Goal: Check status

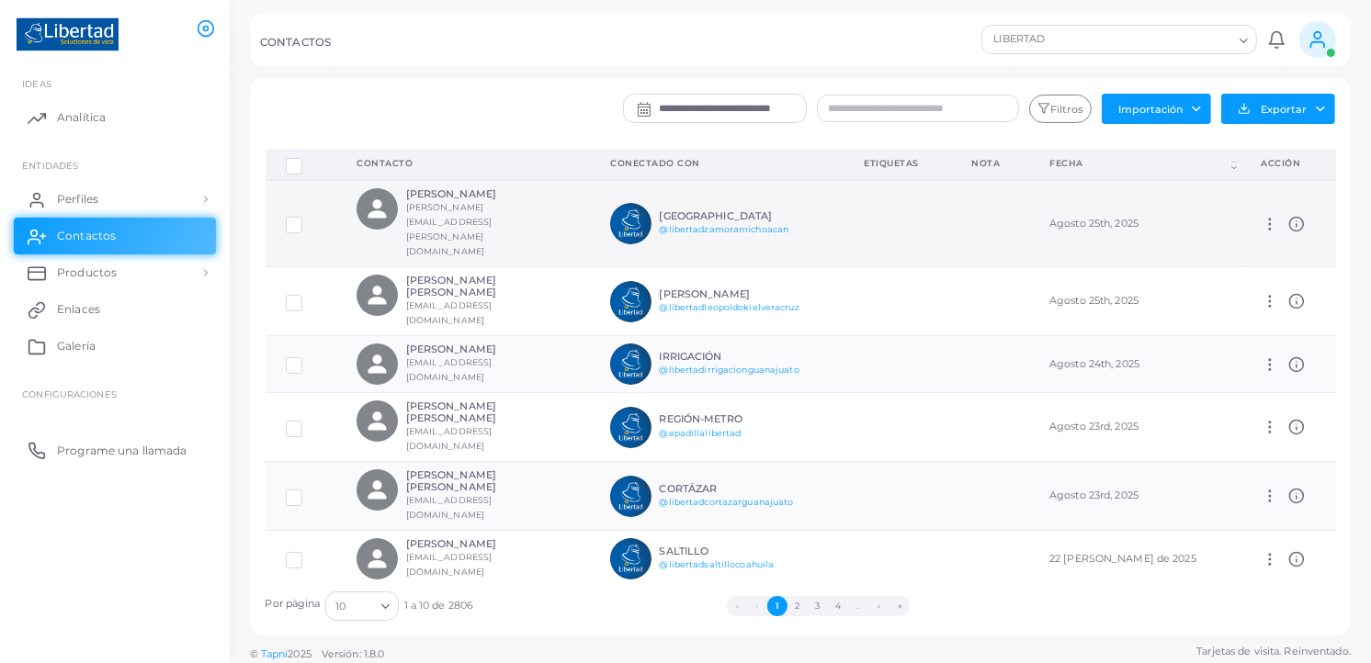
click at [1288, 216] on icon at bounding box center [1296, 224] width 17 height 17
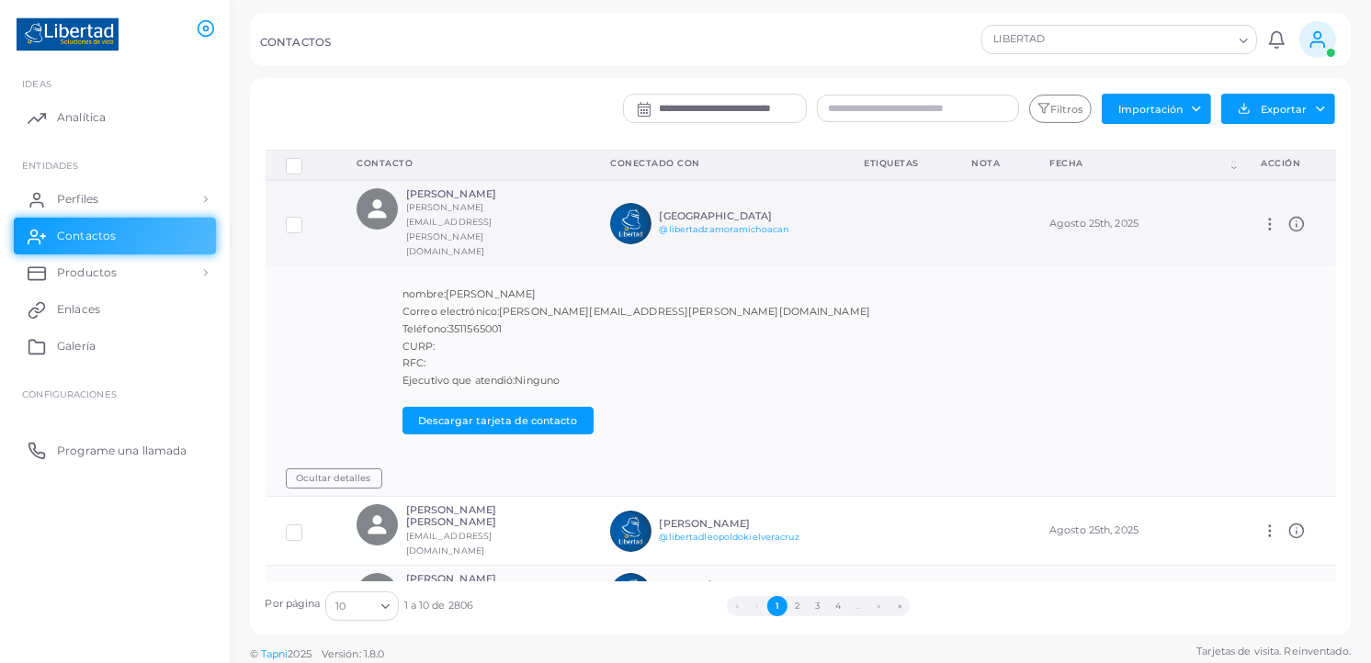
click at [1288, 216] on icon at bounding box center [1296, 224] width 17 height 17
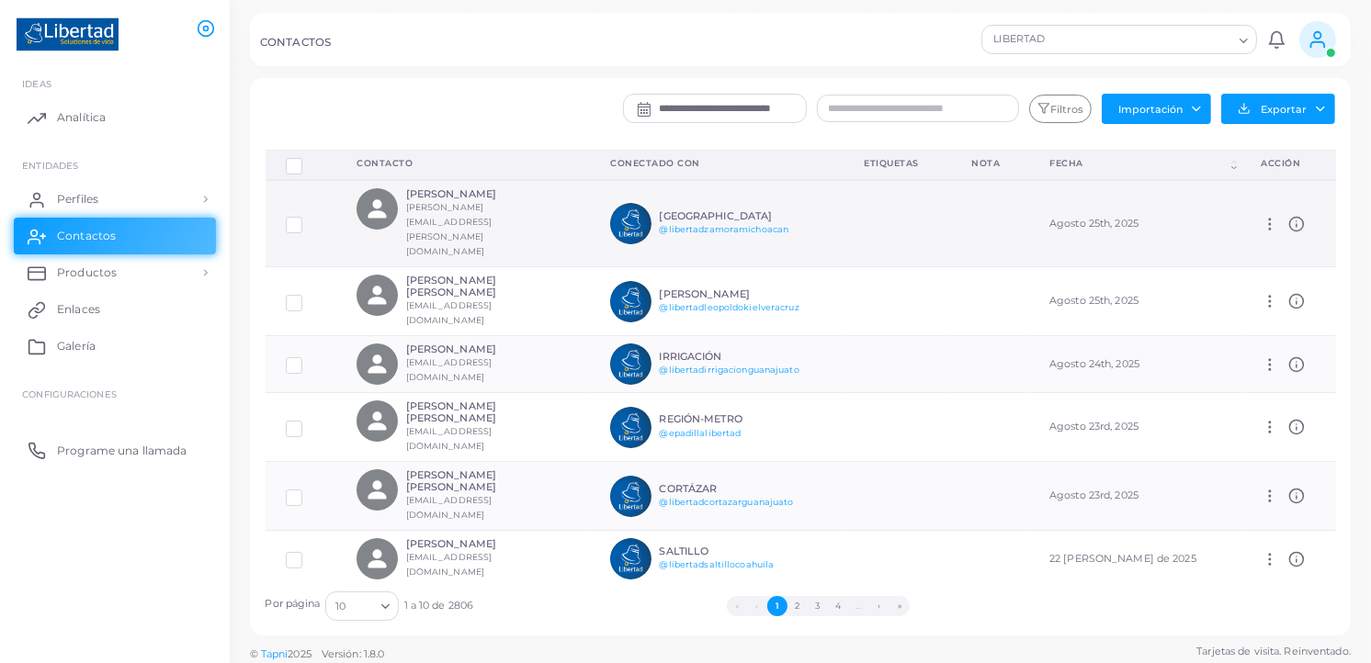
click at [1288, 216] on icon at bounding box center [1296, 224] width 17 height 17
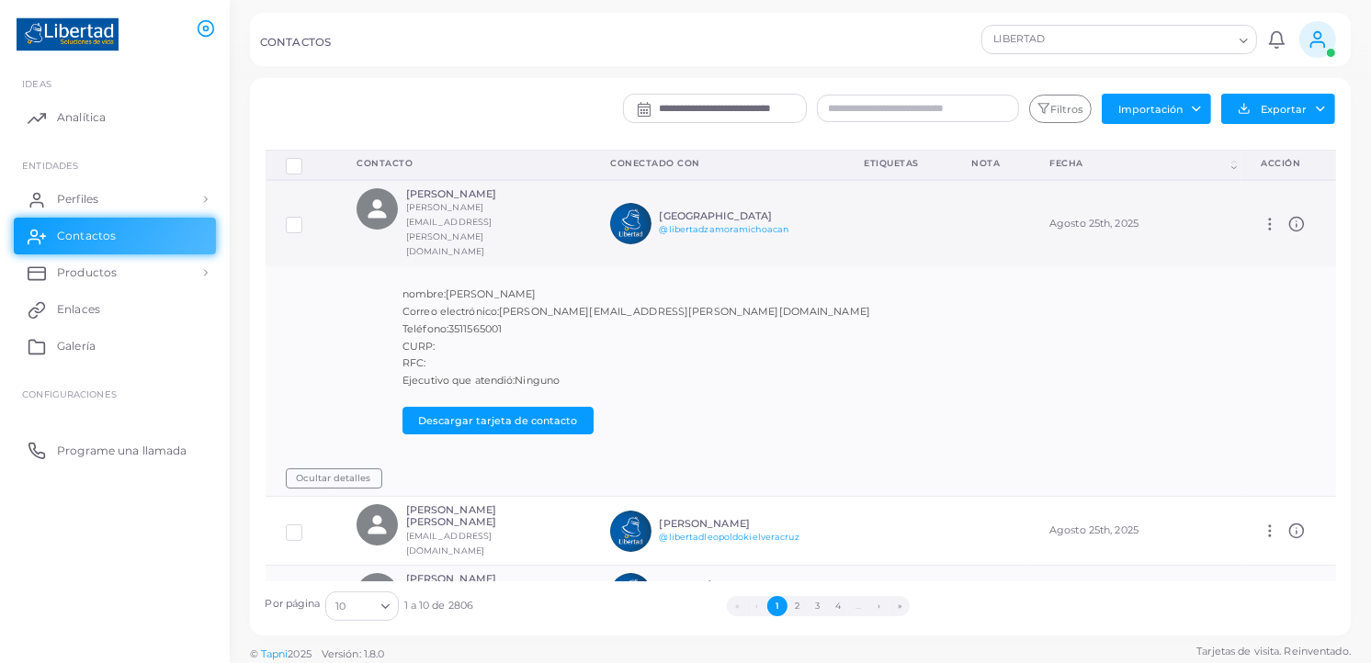
click at [1288, 216] on icon at bounding box center [1296, 224] width 17 height 17
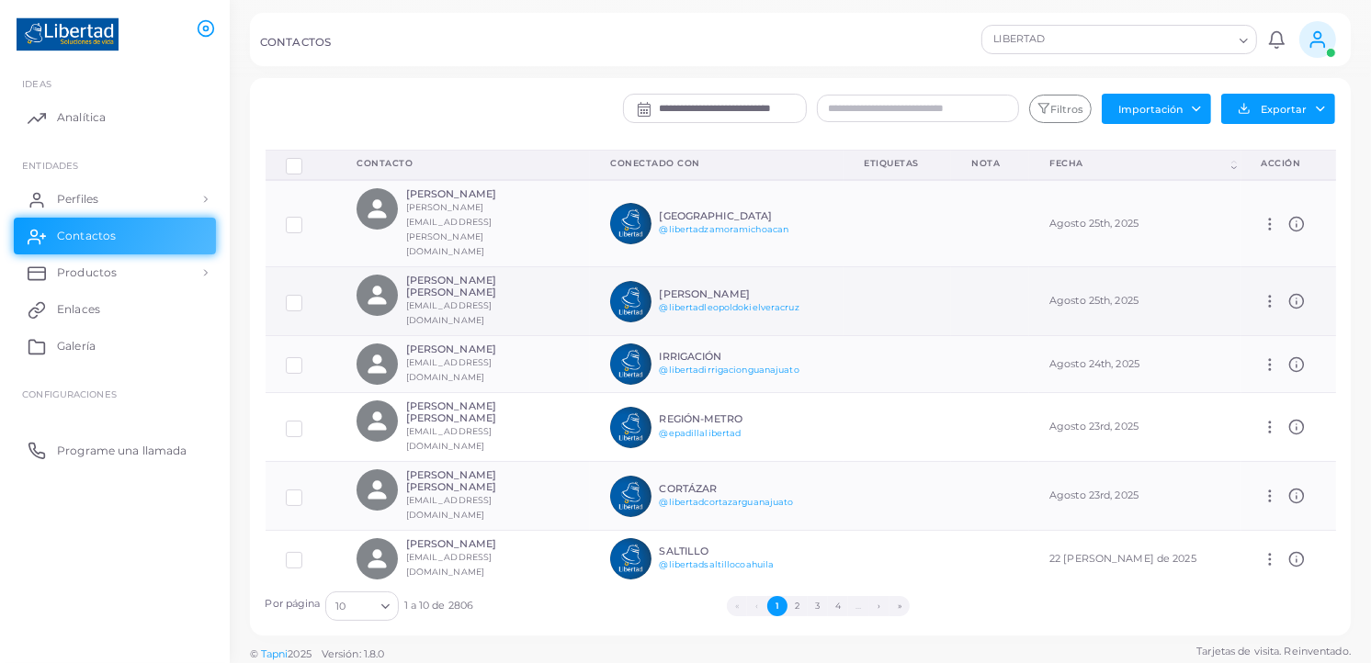
click at [1288, 293] on icon at bounding box center [1296, 301] width 17 height 17
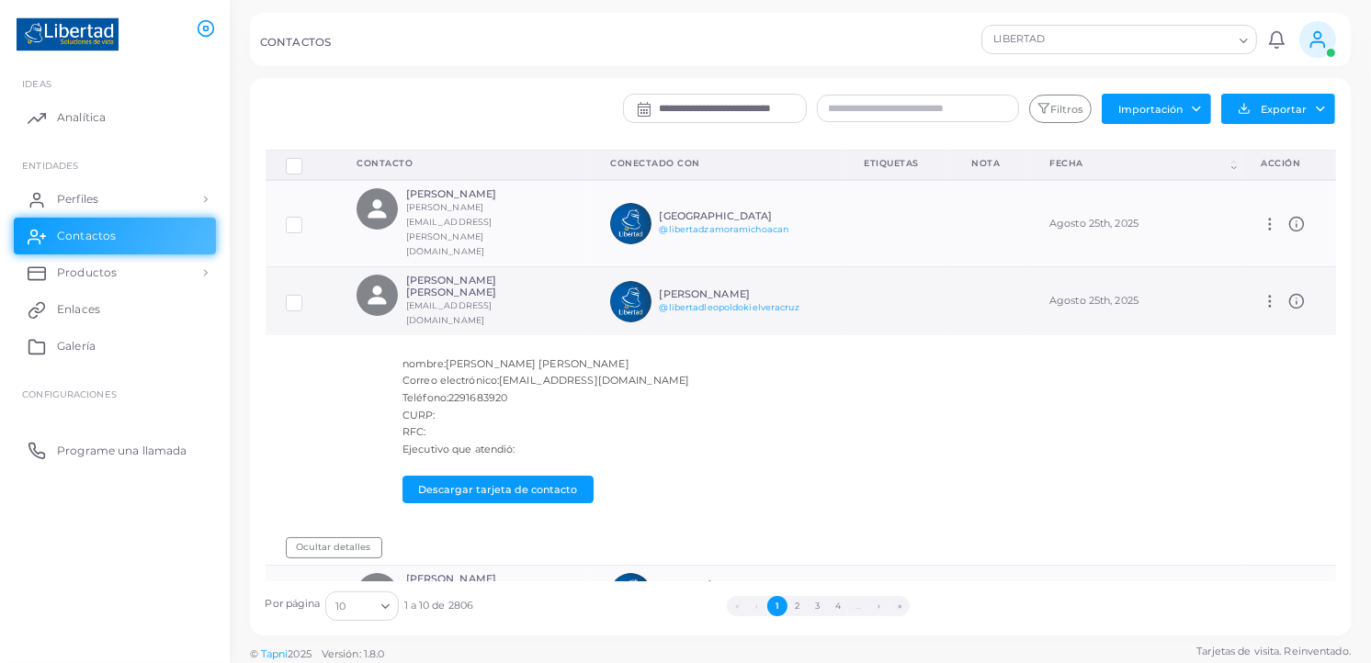
click at [1288, 293] on icon at bounding box center [1296, 301] width 17 height 17
